Goal: Information Seeking & Learning: Learn about a topic

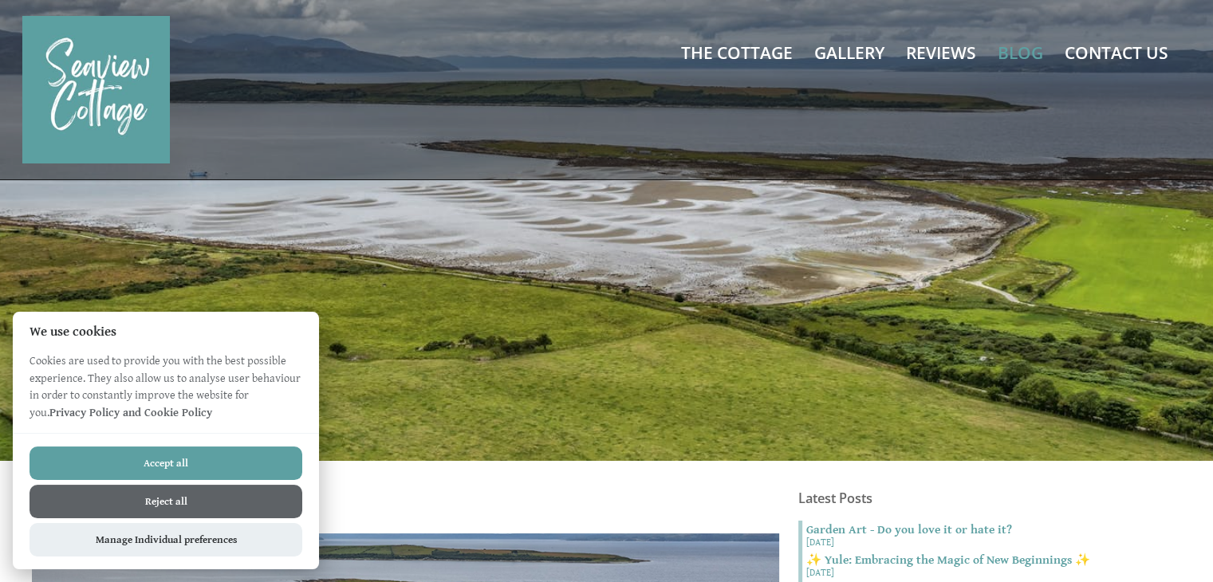
click at [163, 461] on button "Accept all" at bounding box center [166, 464] width 273 height 34
checkbox input "true"
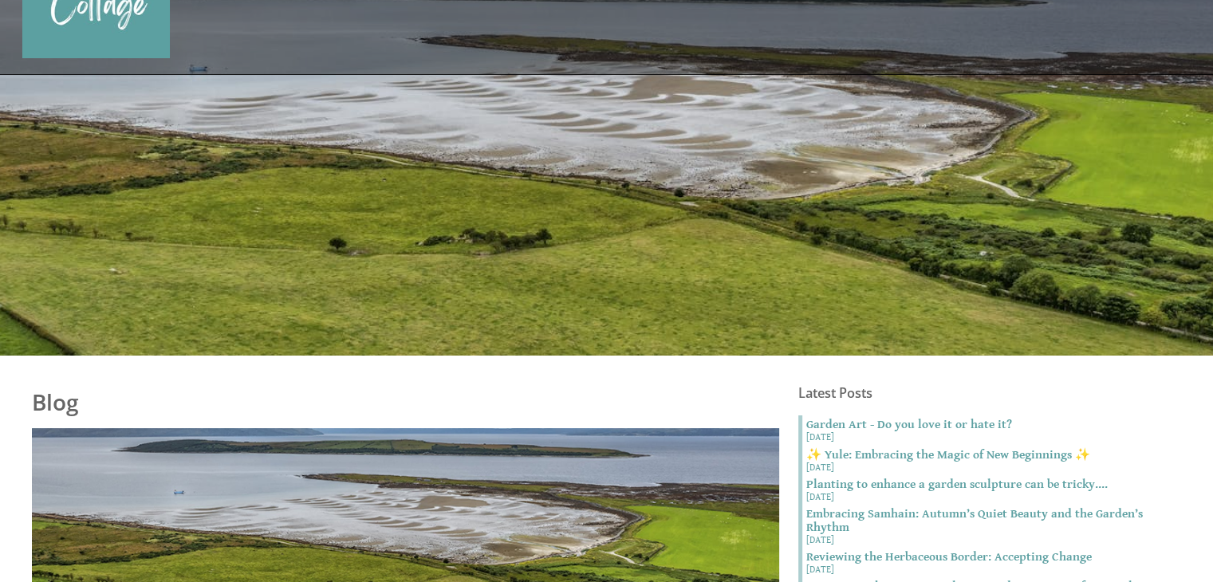
scroll to position [254, 0]
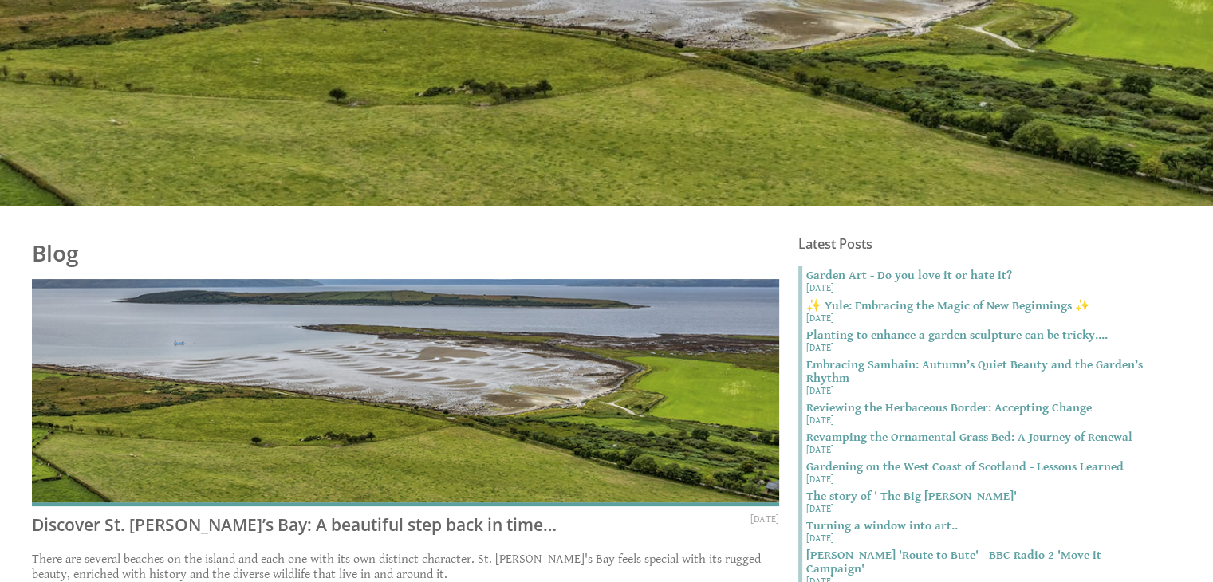
click at [373, 365] on img at bounding box center [405, 392] width 747 height 227
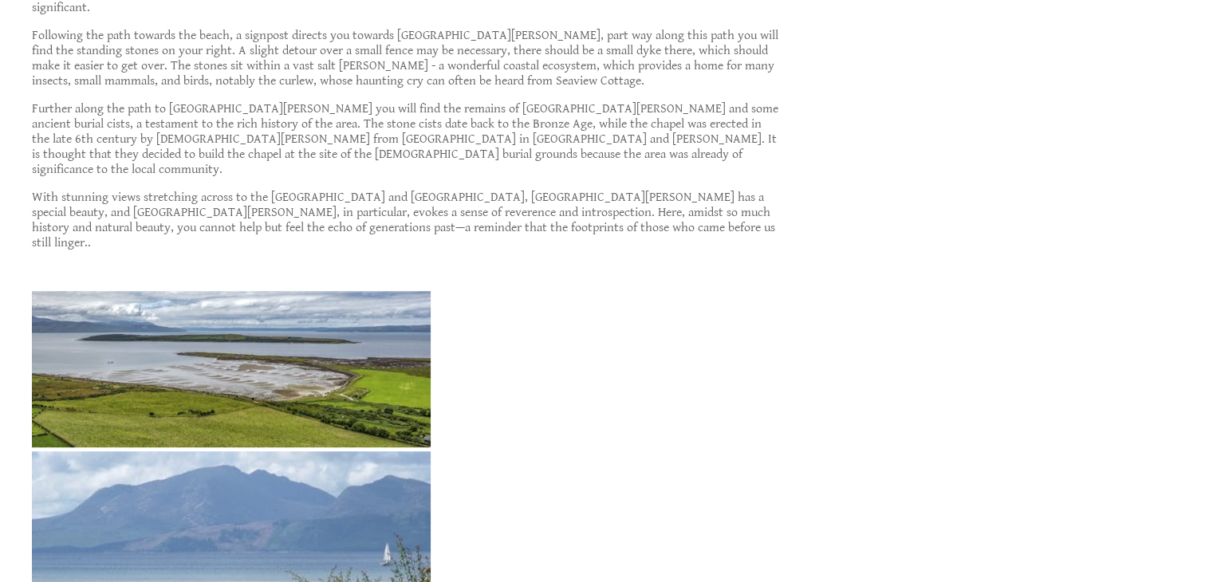
scroll to position [1123, 0]
